Goal: Information Seeking & Learning: Check status

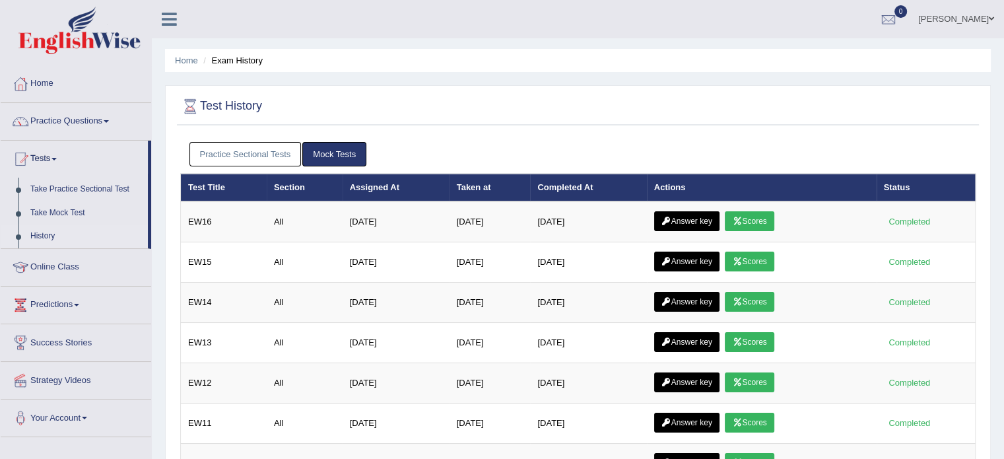
click at [258, 149] on link "Practice Sectional Tests" at bounding box center [245, 154] width 112 height 24
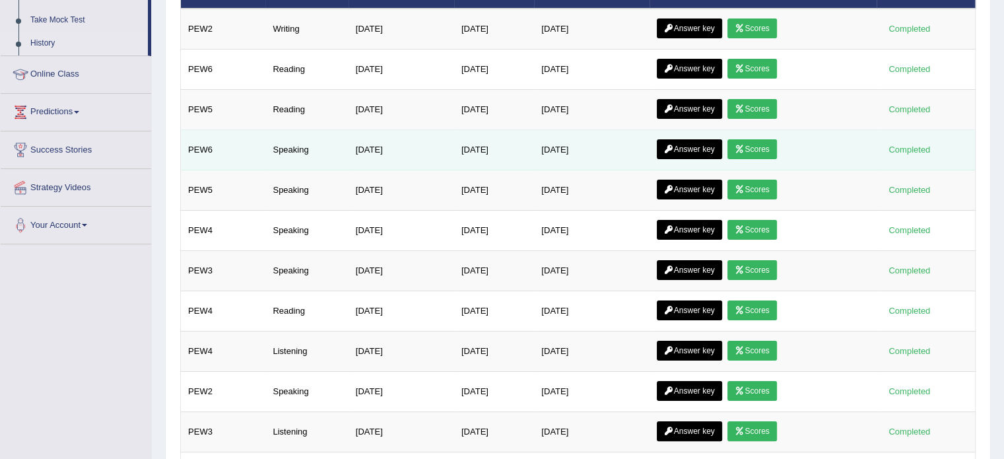
scroll to position [127, 0]
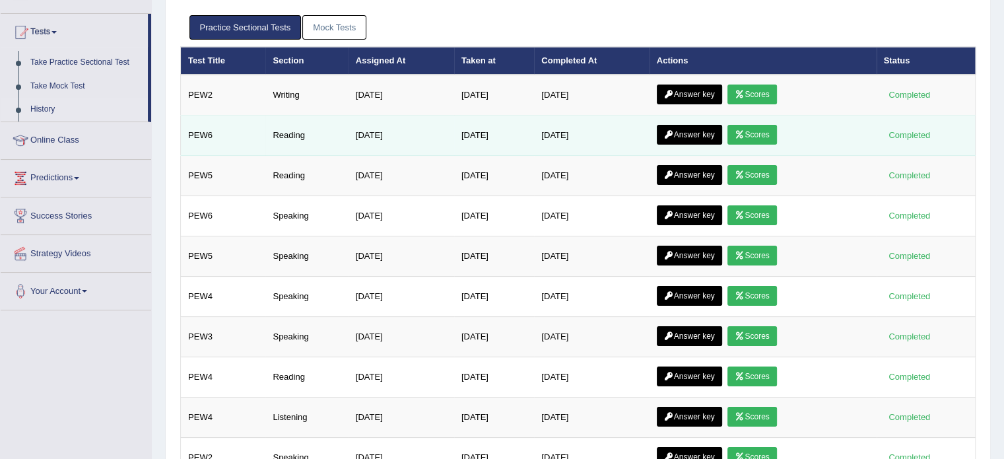
click at [287, 133] on td "Reading" at bounding box center [306, 136] width 83 height 40
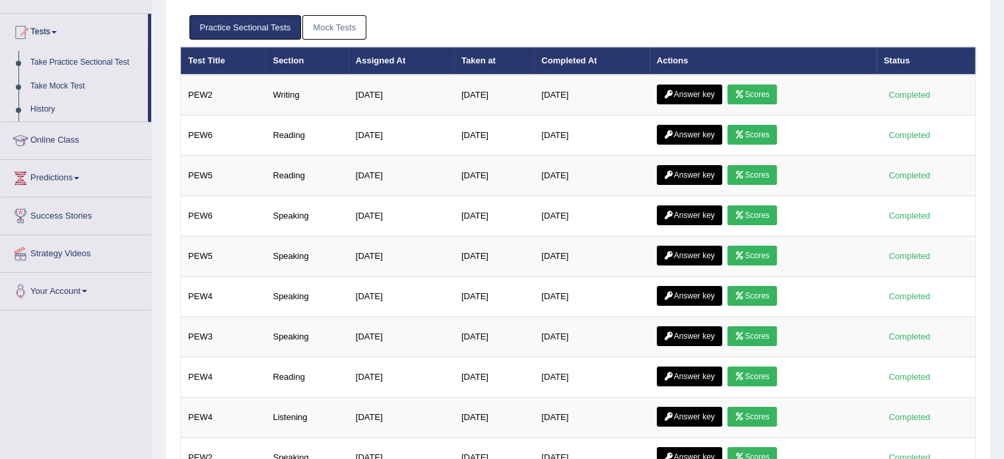
click at [335, 21] on link "Mock Tests" at bounding box center [334, 27] width 64 height 24
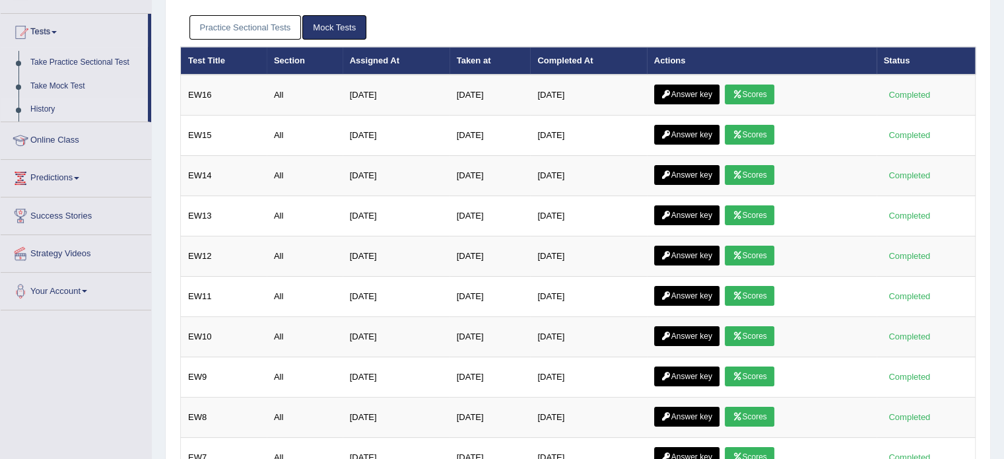
click at [279, 26] on link "Practice Sectional Tests" at bounding box center [245, 27] width 112 height 24
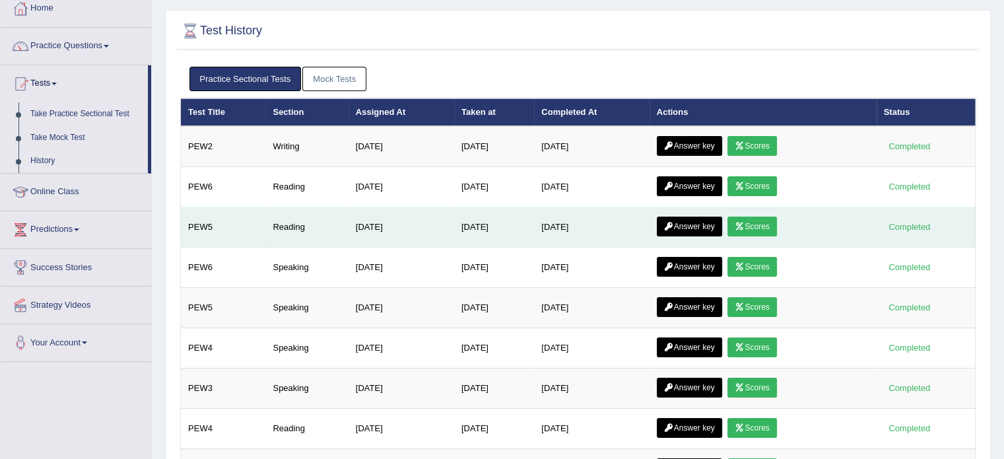
scroll to position [0, 0]
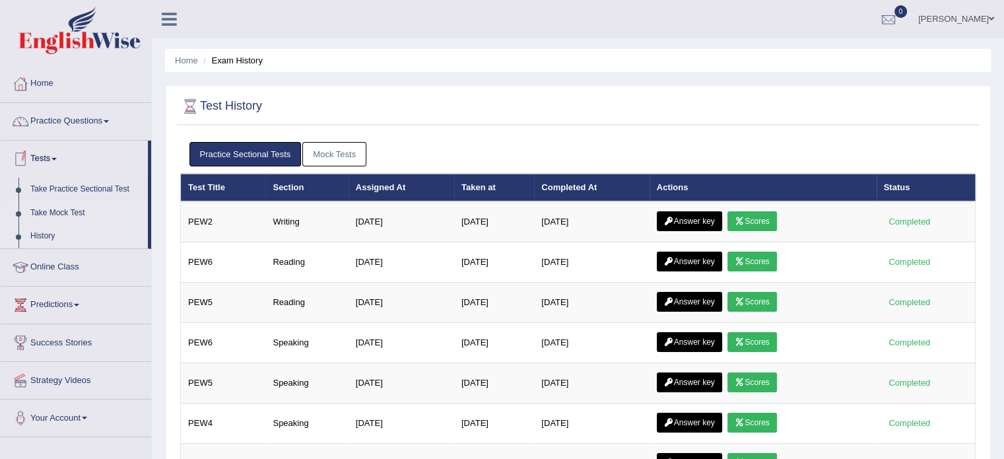
click at [53, 211] on link "Take Mock Test" at bounding box center [85, 213] width 123 height 24
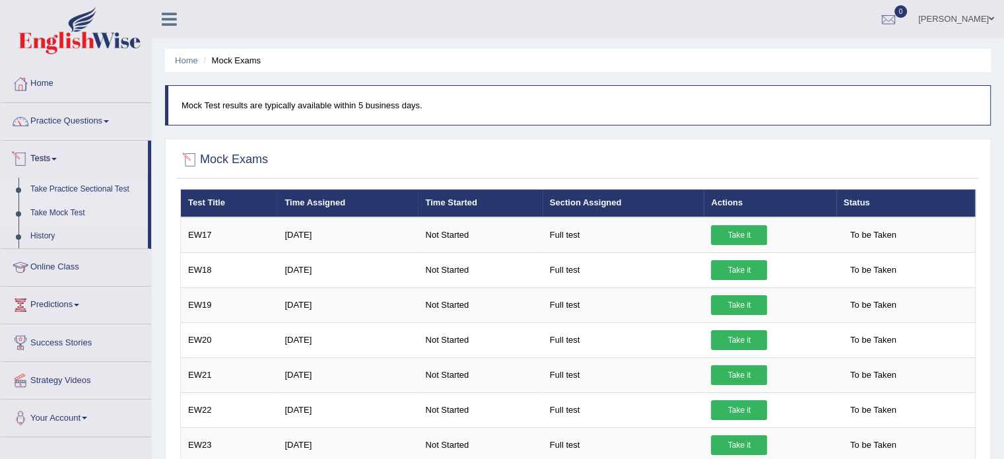
click at [52, 189] on link "Take Practice Sectional Test" at bounding box center [85, 190] width 123 height 24
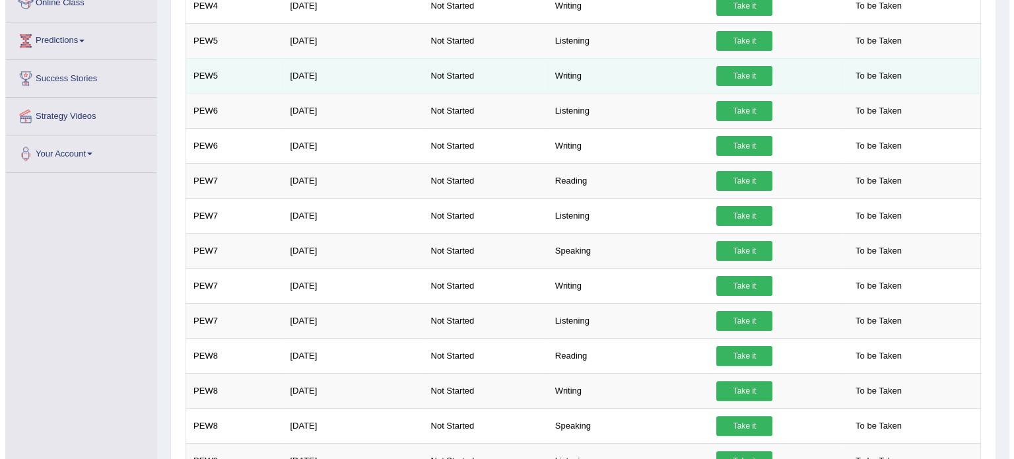
scroll to position [330, 0]
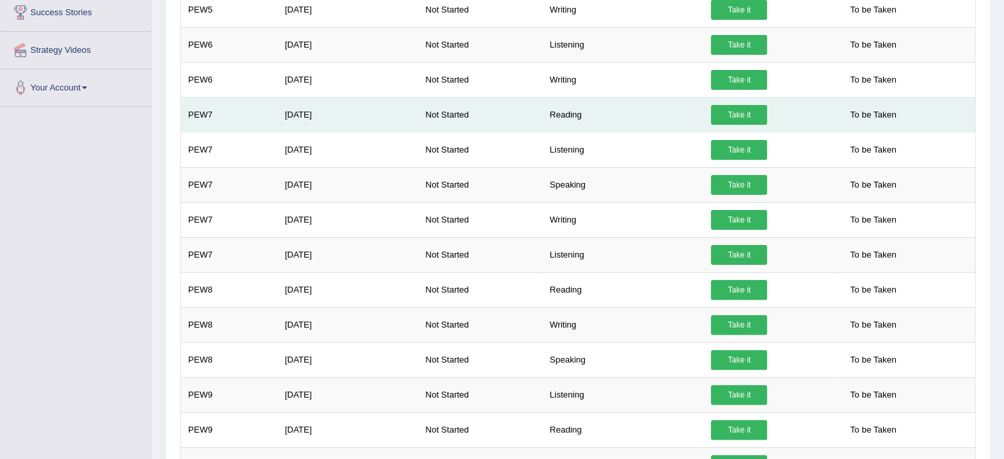
click at [747, 109] on link "Take it" at bounding box center [739, 115] width 56 height 20
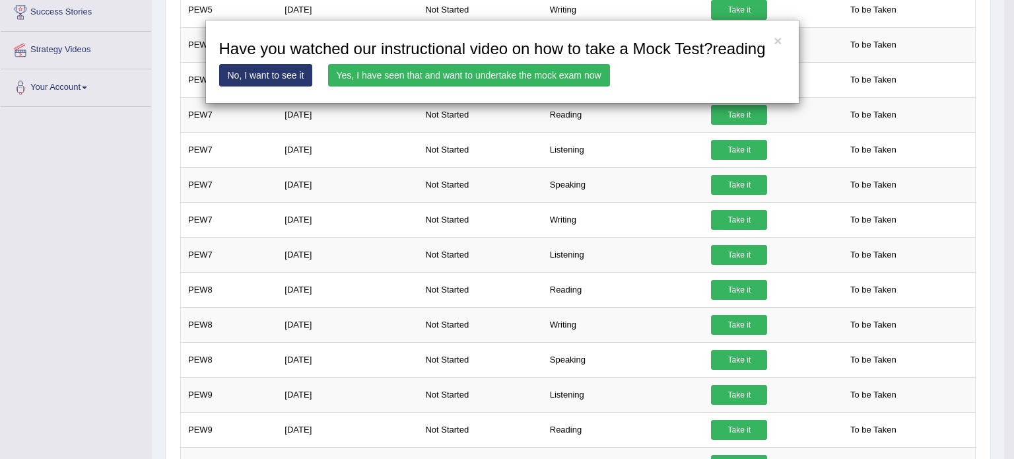
click at [518, 78] on link "Yes, I have seen that and want to undertake the mock exam now" at bounding box center [469, 75] width 282 height 22
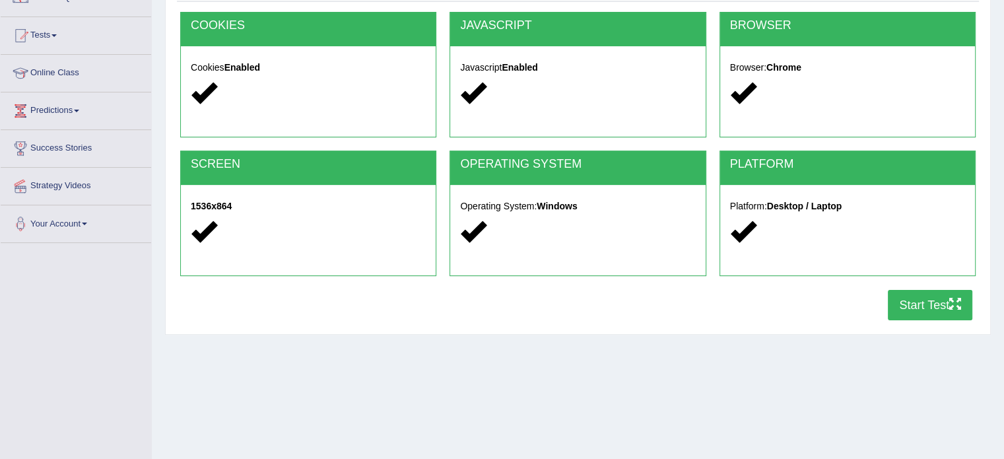
scroll to position [132, 0]
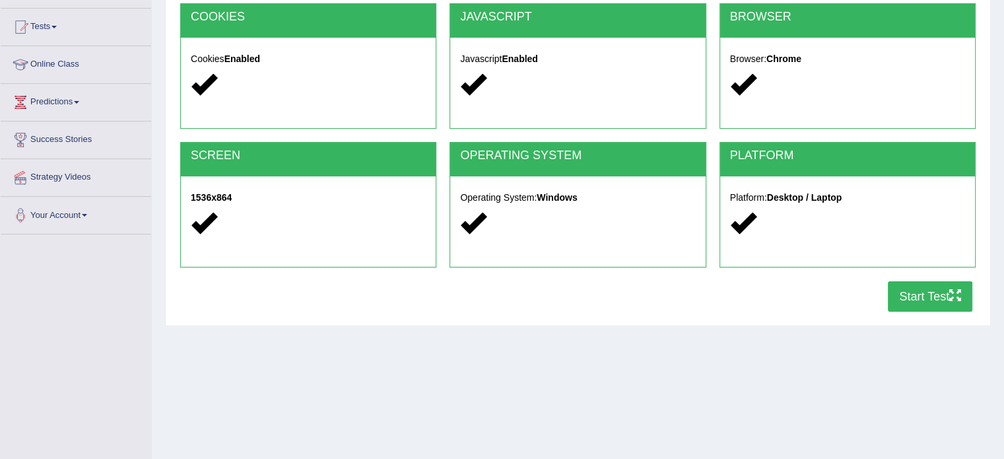
click at [896, 299] on button "Start Test" at bounding box center [930, 296] width 85 height 30
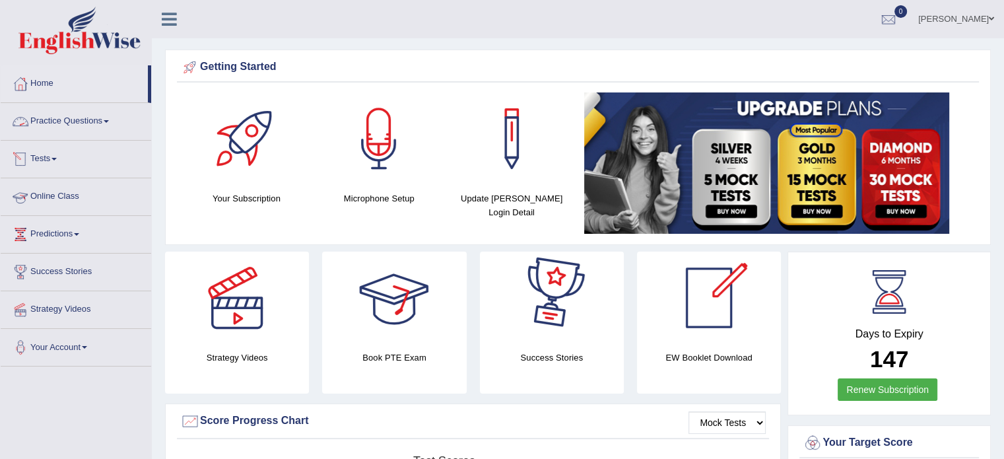
click at [37, 120] on link "Practice Questions" at bounding box center [76, 119] width 151 height 33
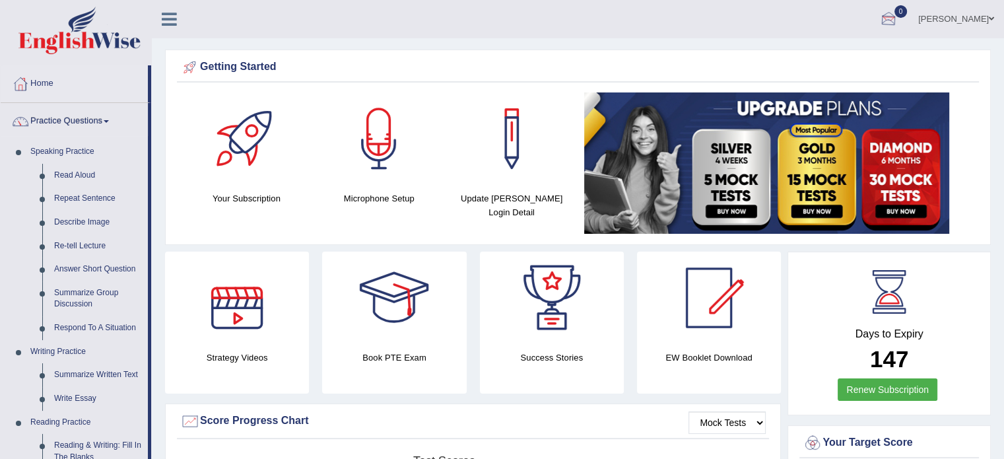
click at [908, 8] on span "0" at bounding box center [901, 11] width 13 height 13
click at [832, 42] on li "See All Alerts" at bounding box center [809, 55] width 189 height 27
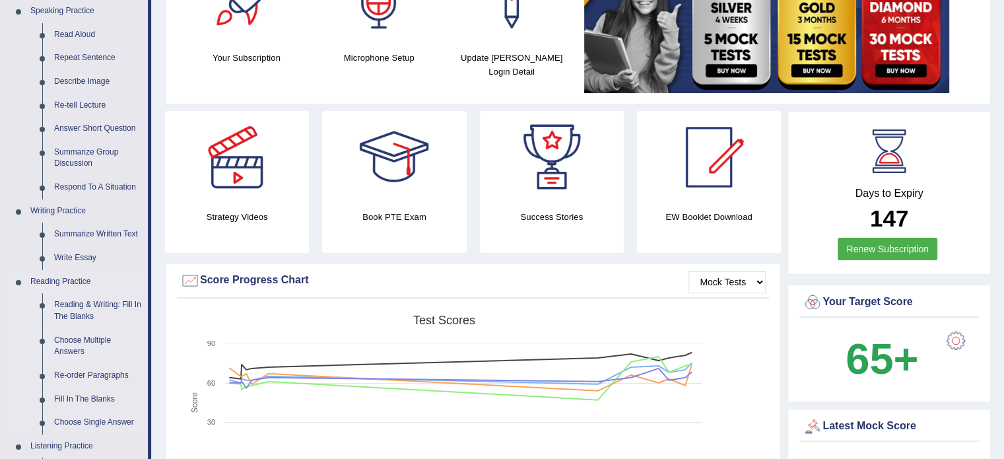
scroll to position [198, 0]
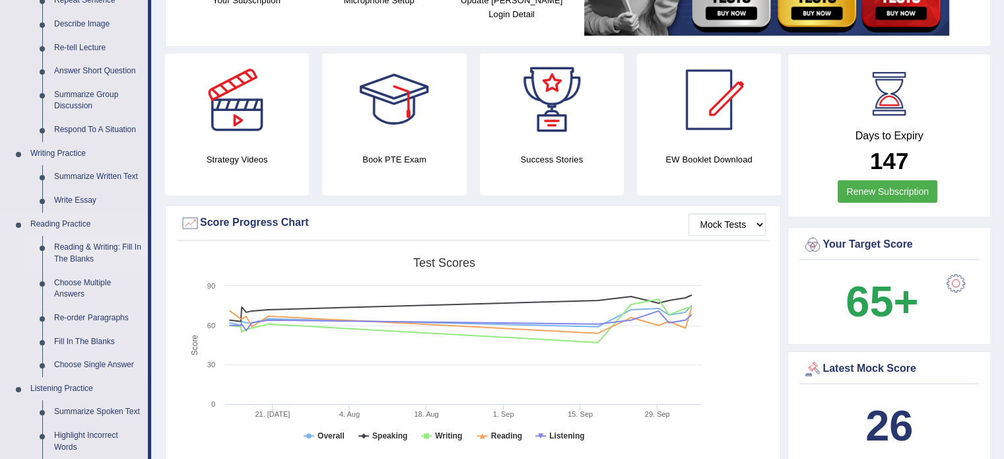
click at [83, 256] on link "Reading & Writing: Fill In The Blanks" at bounding box center [98, 253] width 100 height 35
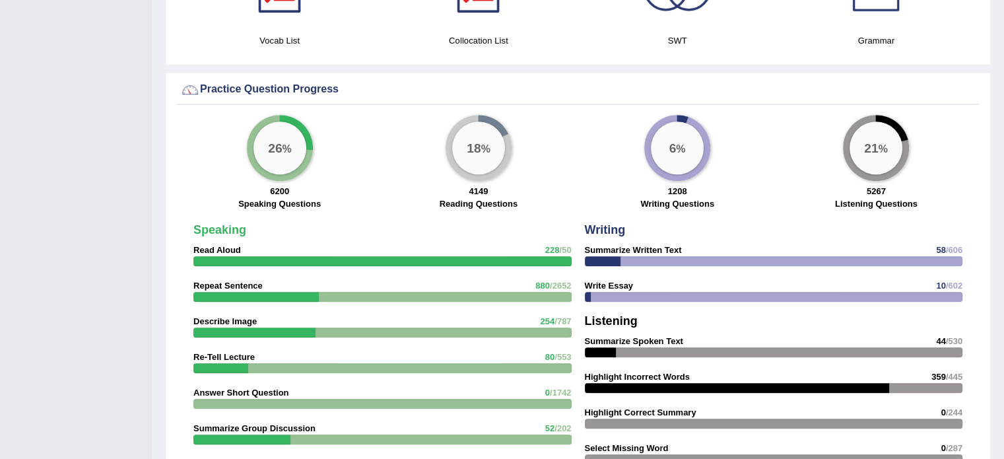
scroll to position [859, 0]
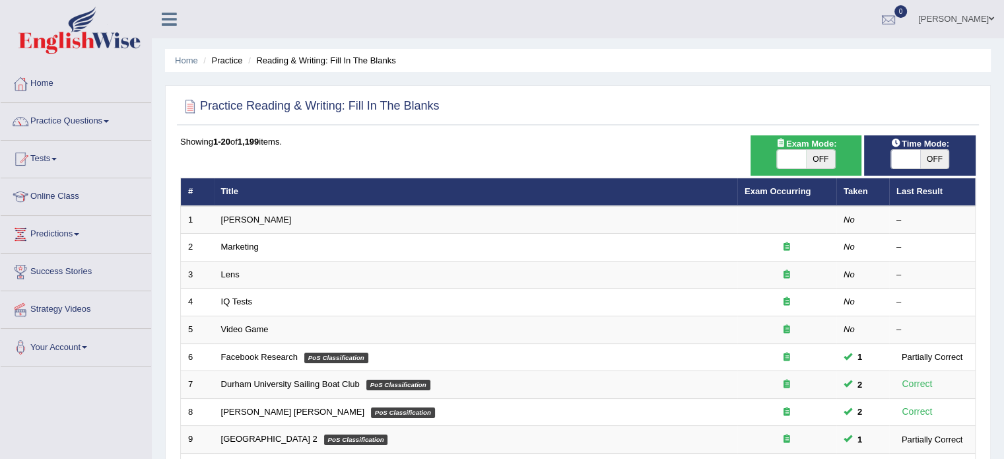
click at [893, 17] on div at bounding box center [889, 20] width 20 height 20
click at [821, 38] on ul "Susmita Sarker Toggle navigation Username: susmitas_parramatta Access Type: Onl…" at bounding box center [705, 19] width 597 height 38
click at [899, 10] on div at bounding box center [889, 20] width 20 height 20
click at [832, 37] on ul "Susmita Sarker Toggle navigation Username: susmitas_parramatta Access Type: Onl…" at bounding box center [705, 19] width 597 height 38
click at [908, 17] on span "0" at bounding box center [901, 11] width 13 height 13
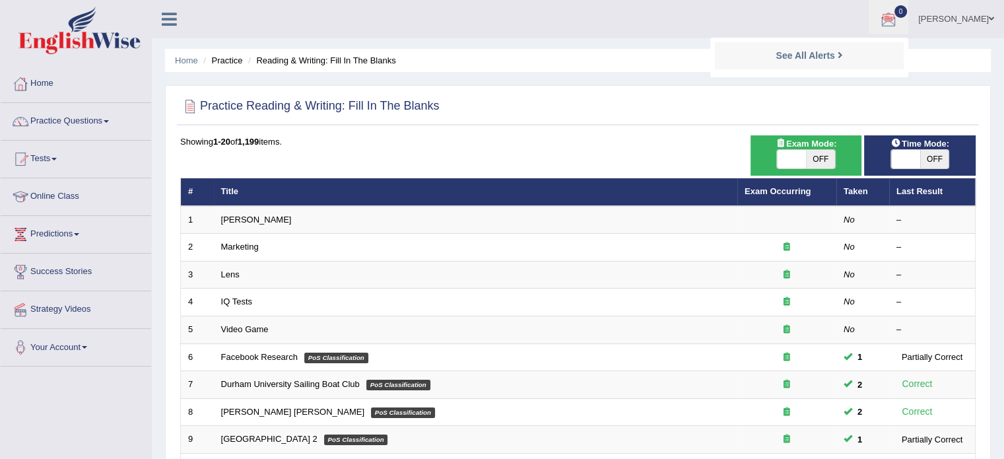
click at [832, 34] on ul "Susmita Sarker Toggle navigation Username: susmitas_parramatta Access Type: Onl…" at bounding box center [705, 19] width 597 height 38
click at [909, 19] on link "0" at bounding box center [889, 17] width 40 height 34
click at [828, 42] on li "See All Alerts" at bounding box center [809, 55] width 189 height 27
click at [899, 21] on div at bounding box center [889, 20] width 20 height 20
click at [834, 52] on strong "See All Alerts" at bounding box center [805, 55] width 59 height 11
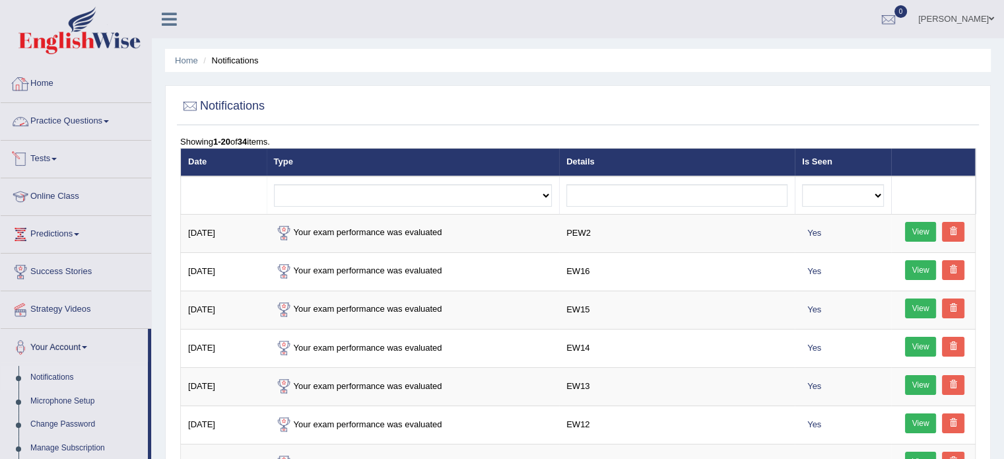
click at [52, 167] on link "Tests" at bounding box center [76, 157] width 151 height 33
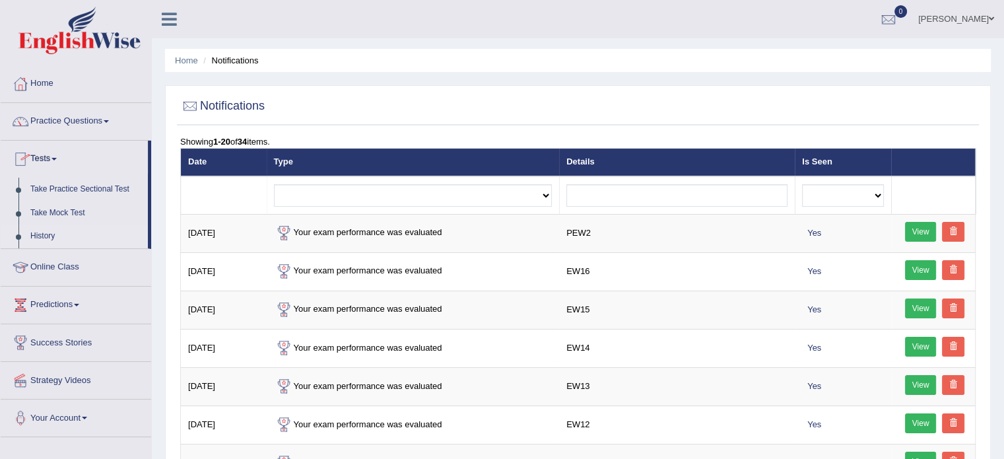
click at [49, 230] on link "History" at bounding box center [85, 236] width 123 height 24
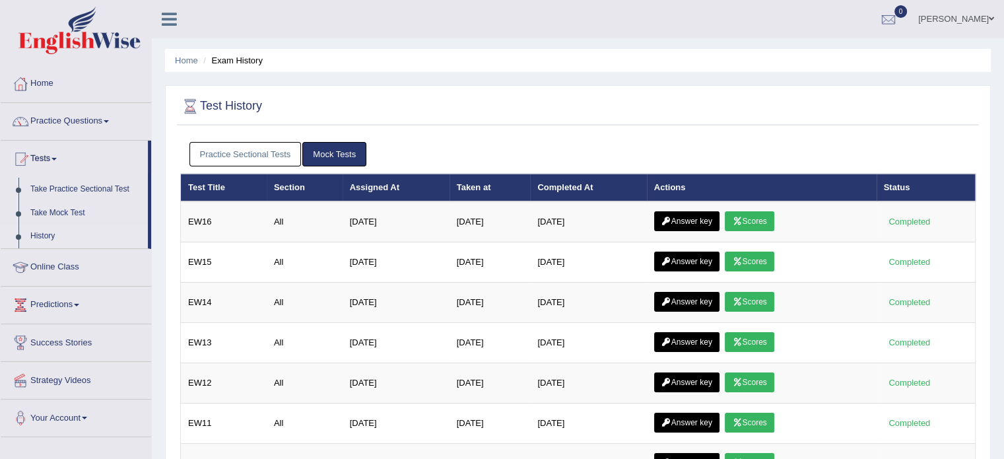
click at [259, 153] on link "Practice Sectional Tests" at bounding box center [245, 154] width 112 height 24
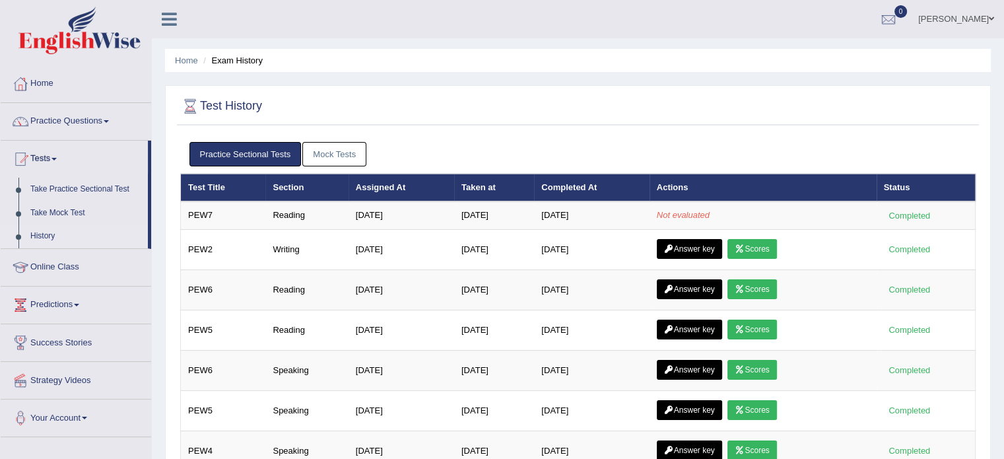
click at [326, 155] on link "Mock Tests" at bounding box center [334, 154] width 64 height 24
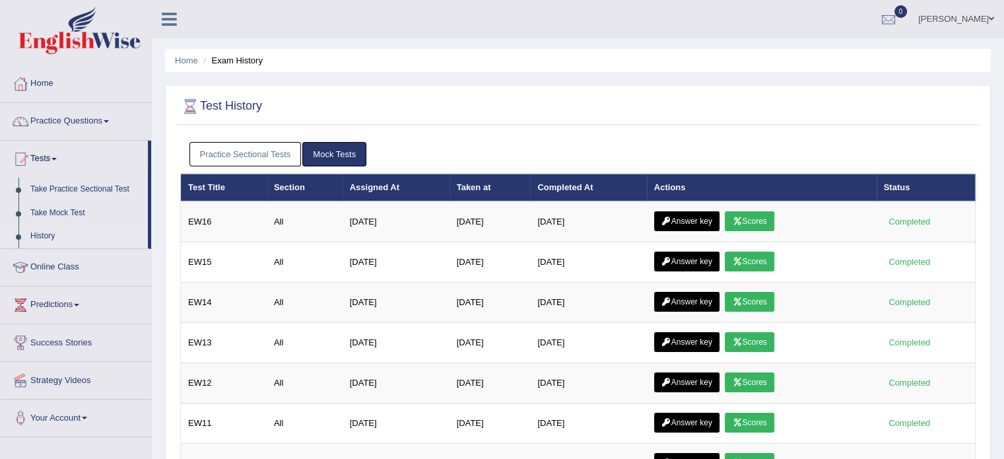
click at [197, 150] on link "Practice Sectional Tests" at bounding box center [245, 154] width 112 height 24
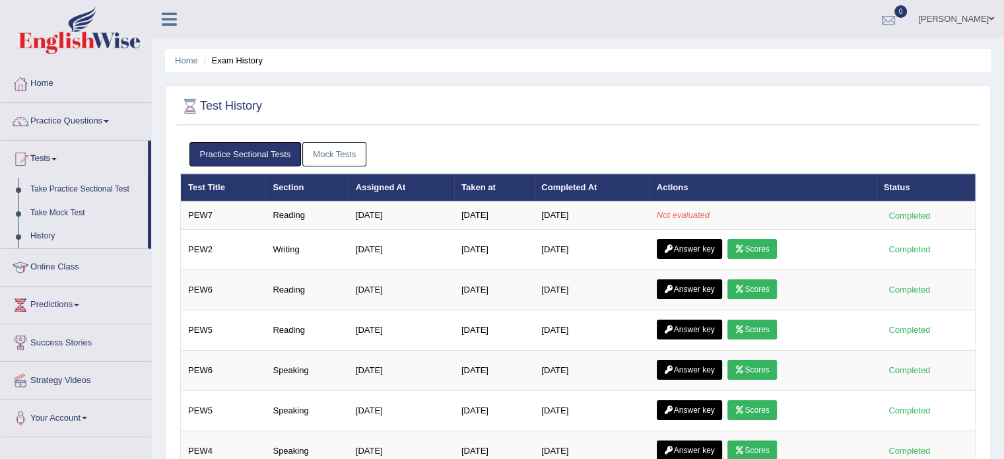
click at [890, 22] on div at bounding box center [889, 20] width 20 height 20
drag, startPoint x: 458, startPoint y: 55, endPoint x: 383, endPoint y: 90, distance: 82.4
click at [457, 55] on ul "Home Exam History" at bounding box center [578, 60] width 826 height 23
click at [43, 232] on link "History" at bounding box center [85, 236] width 123 height 24
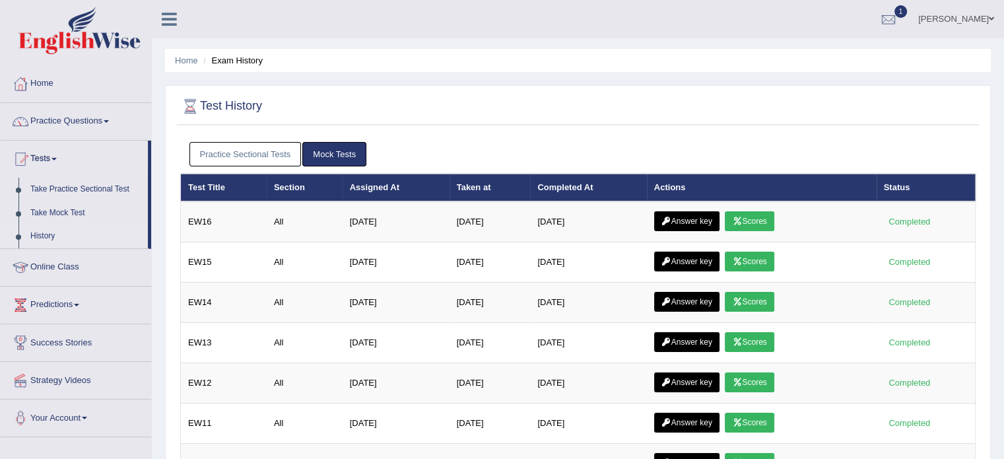
click at [238, 159] on link "Practice Sectional Tests" at bounding box center [245, 154] width 112 height 24
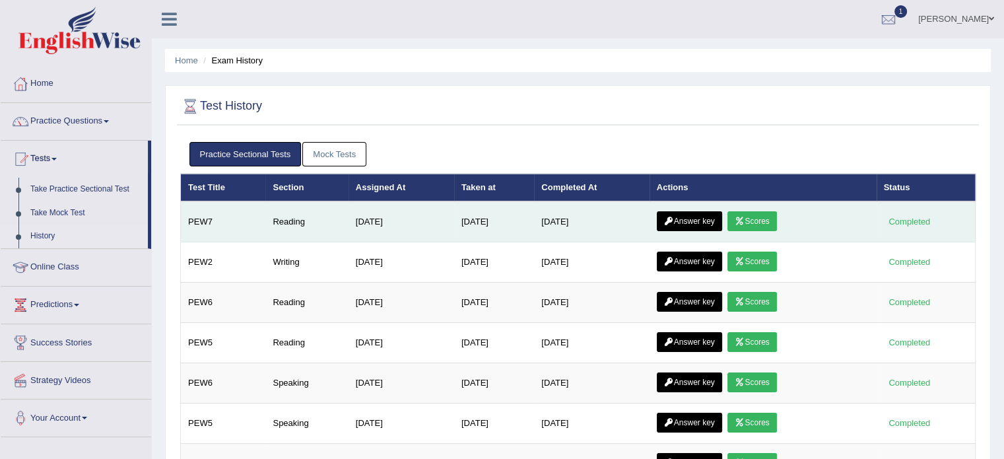
click at [758, 220] on link "Scores" at bounding box center [752, 221] width 49 height 20
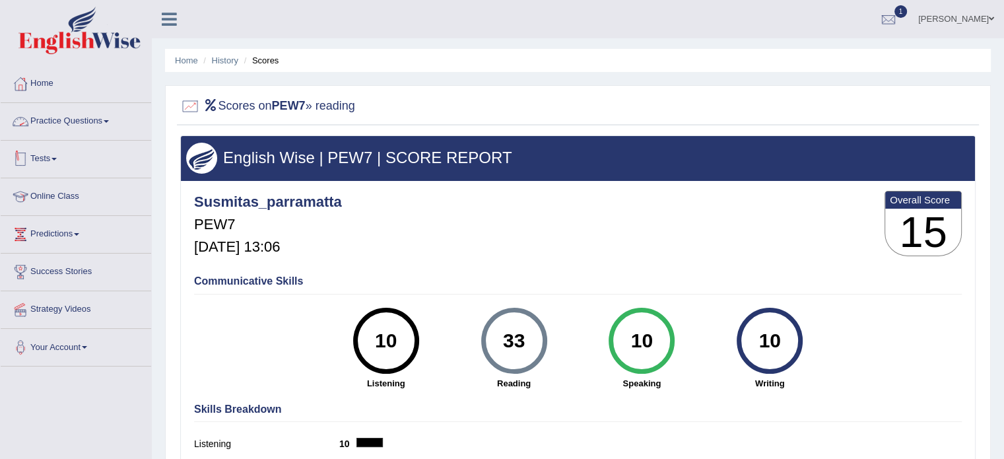
click at [34, 160] on link "Tests" at bounding box center [76, 157] width 151 height 33
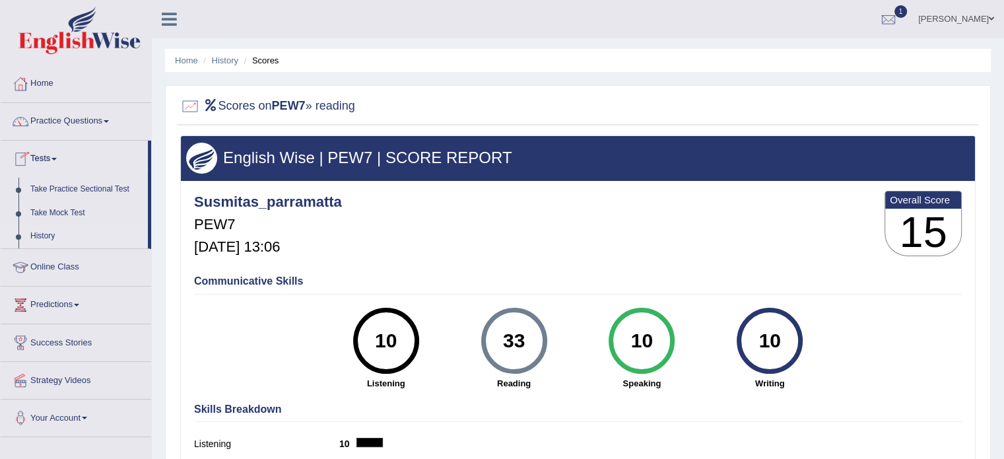
click at [45, 234] on link "History" at bounding box center [85, 236] width 123 height 24
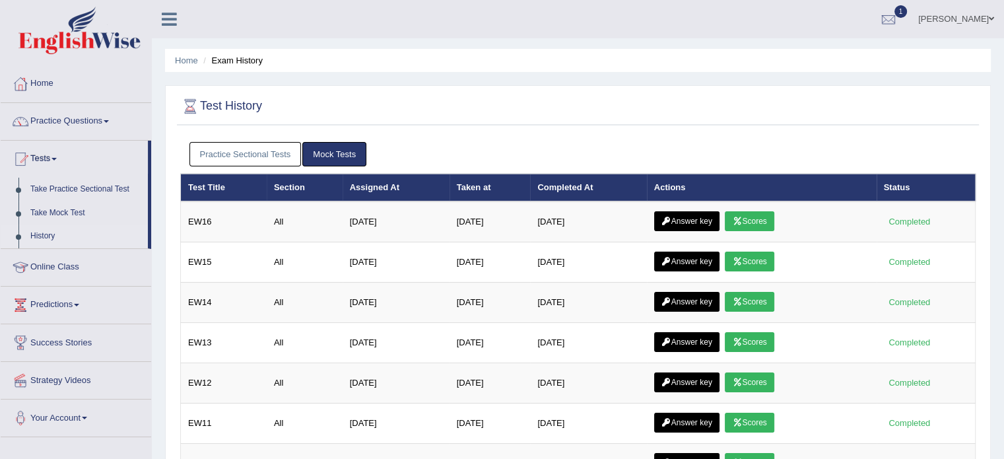
click at [240, 158] on link "Practice Sectional Tests" at bounding box center [245, 154] width 112 height 24
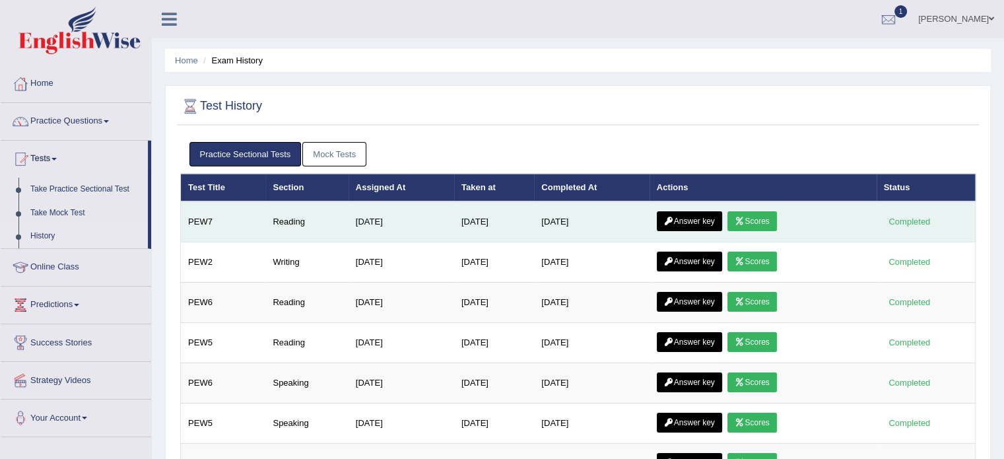
click at [682, 215] on link "Answer key" at bounding box center [689, 221] width 65 height 20
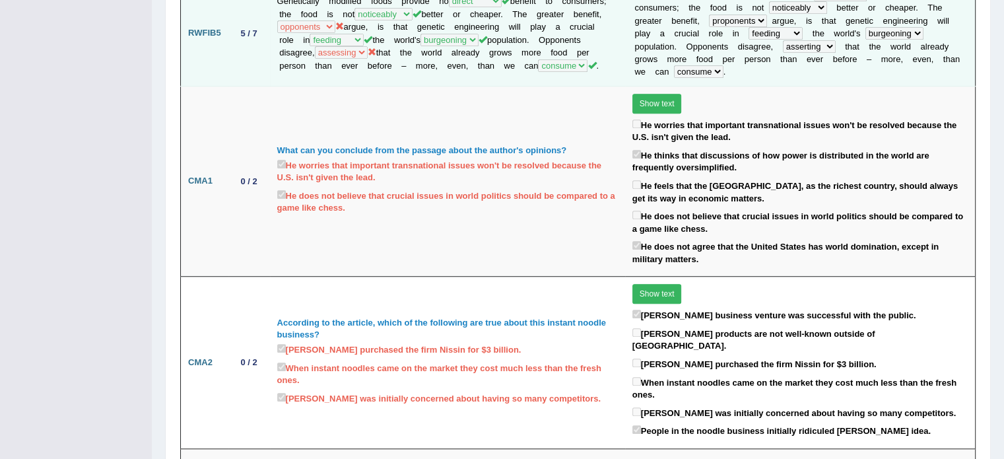
scroll to position [890, 0]
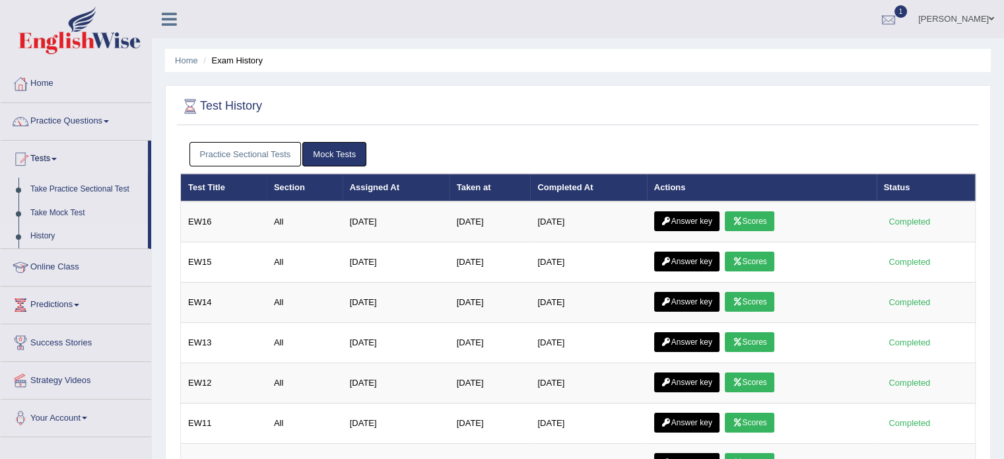
click at [899, 15] on div at bounding box center [889, 20] width 20 height 20
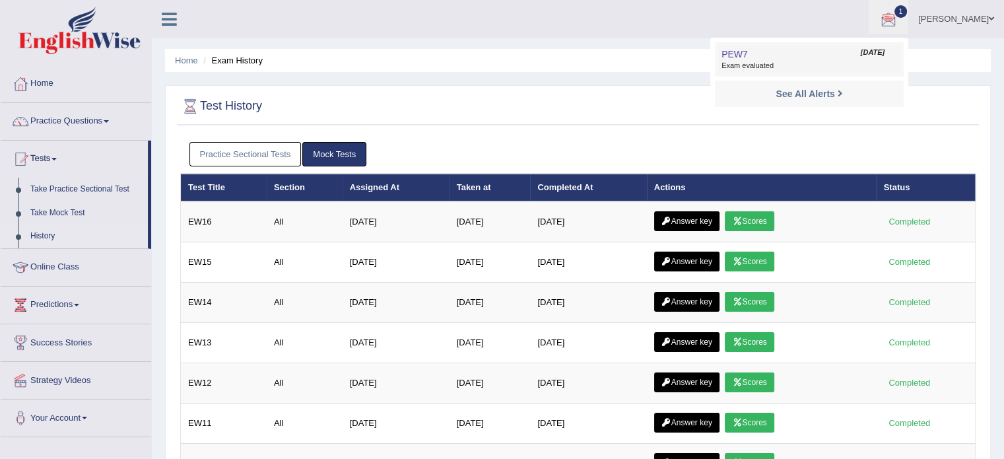
click at [760, 52] on link "PEW7 Oct 7, 2025 Exam evaluated" at bounding box center [809, 60] width 182 height 28
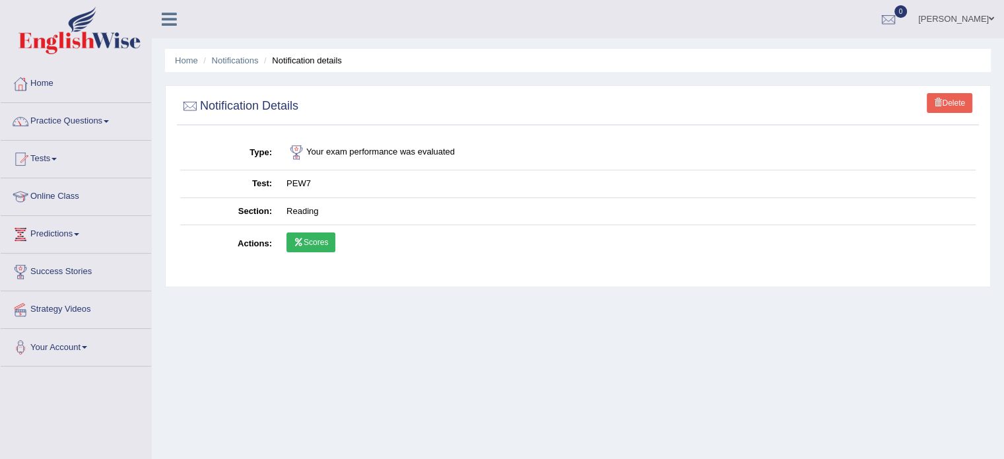
click at [308, 242] on link "Scores" at bounding box center [311, 242] width 49 height 20
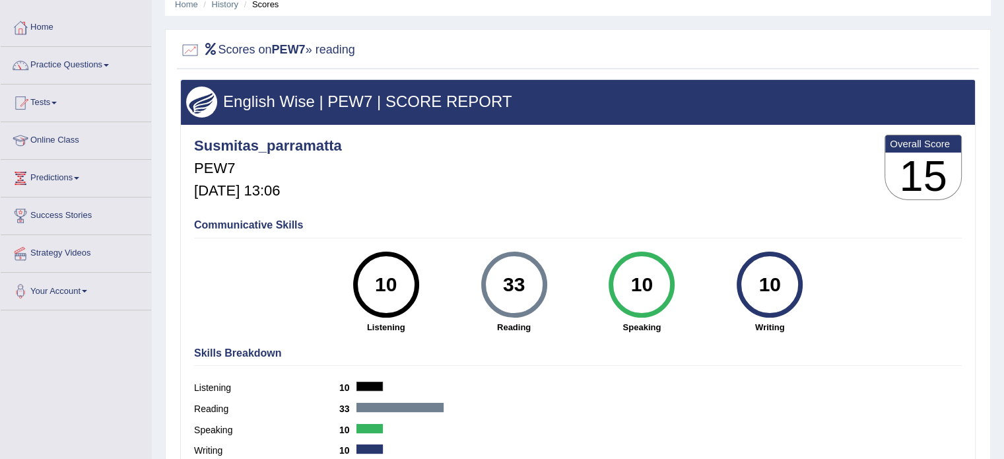
scroll to position [132, 0]
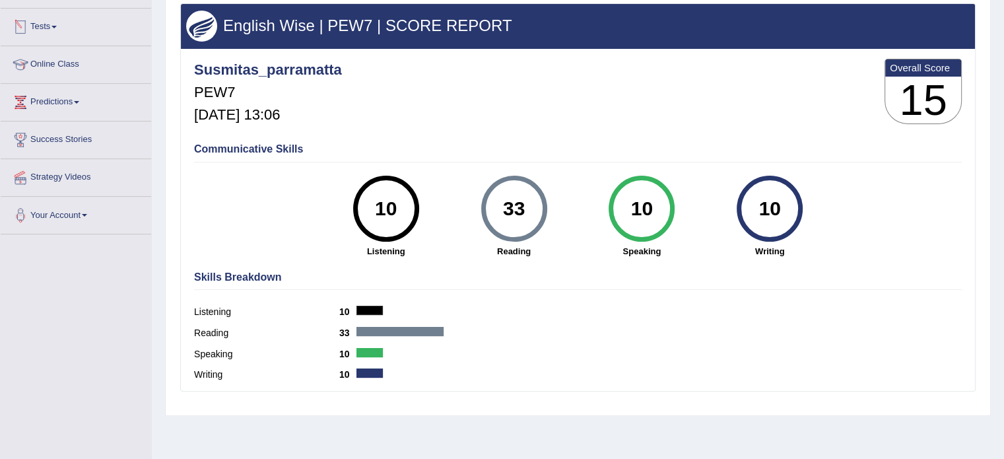
click at [34, 23] on link "Tests" at bounding box center [76, 25] width 151 height 33
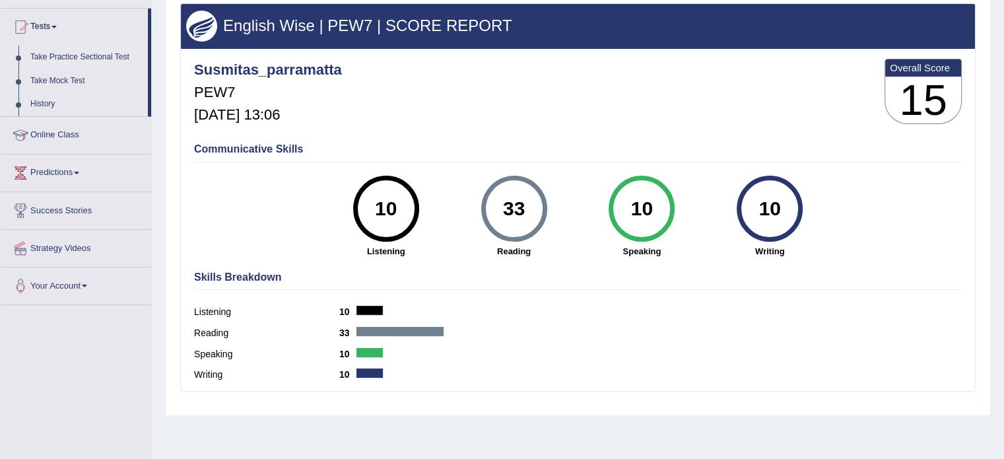
click at [63, 55] on link "Take Practice Sectional Test" at bounding box center [85, 58] width 123 height 24
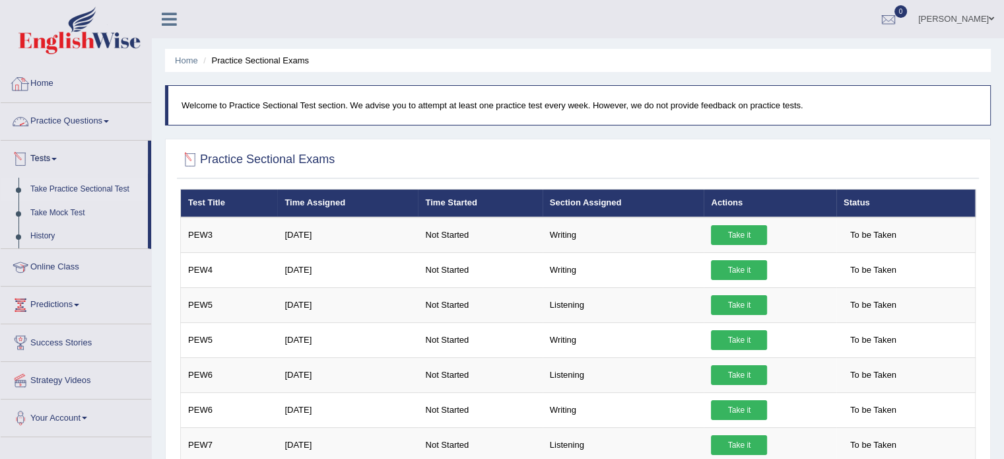
click at [53, 108] on link "Practice Questions" at bounding box center [76, 119] width 151 height 33
